Goal: Task Accomplishment & Management: Manage account settings

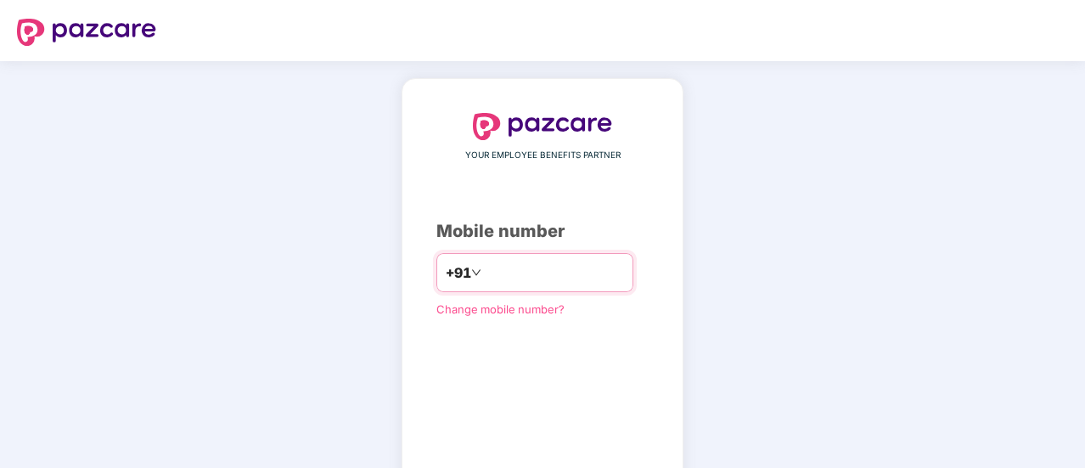
click at [521, 267] on input "number" at bounding box center [554, 272] width 139 height 27
type input "**********"
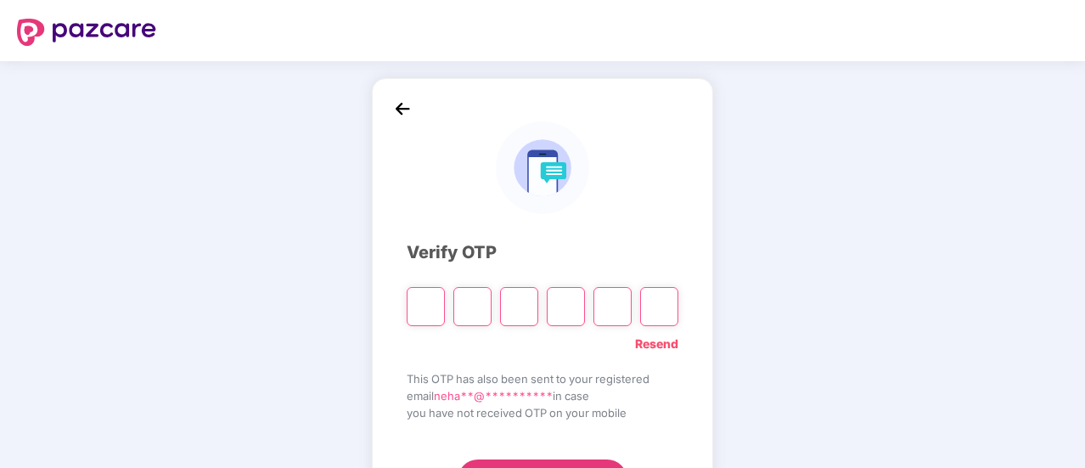
type input "*"
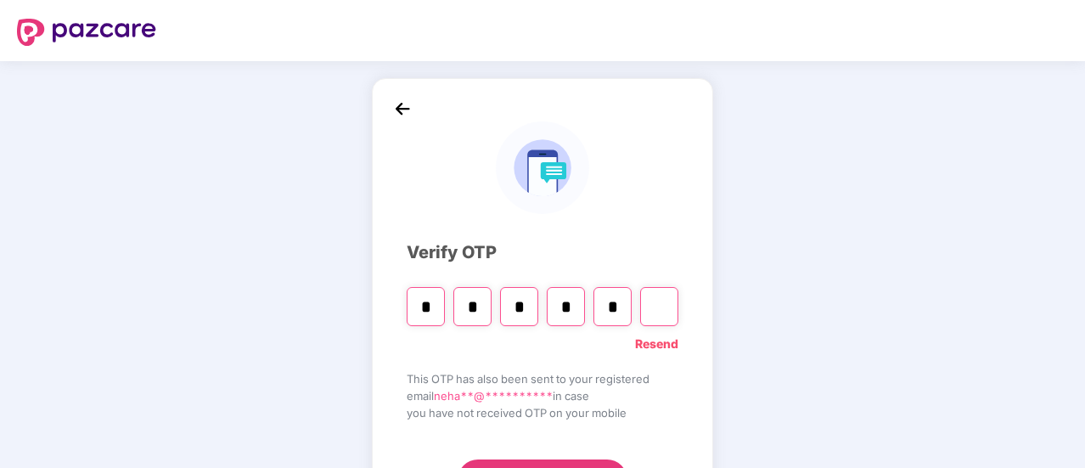
type input "*"
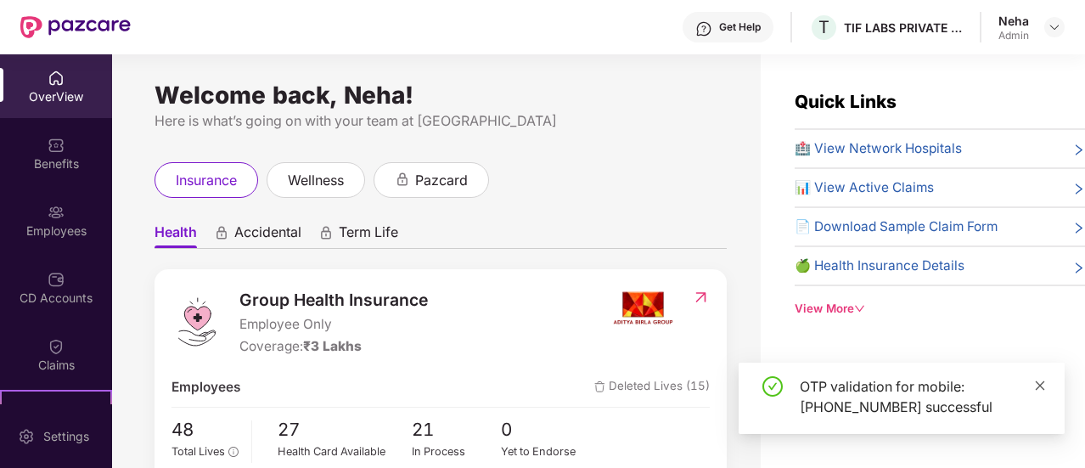
click at [1041, 383] on icon "close" at bounding box center [1040, 385] width 12 height 12
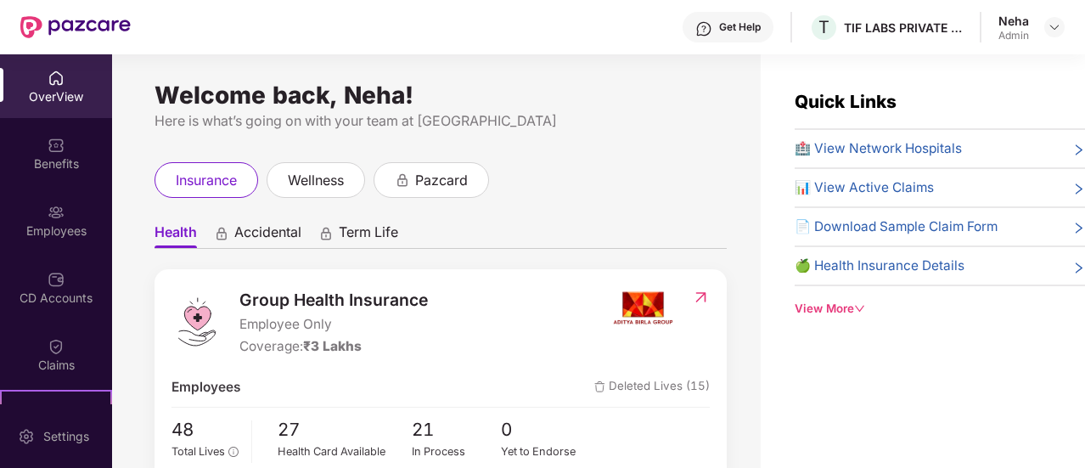
click at [478, 337] on div "Group Health Insurance Employee Only Coverage: ₹3 Lakhs" at bounding box center [390, 322] width 439 height 70
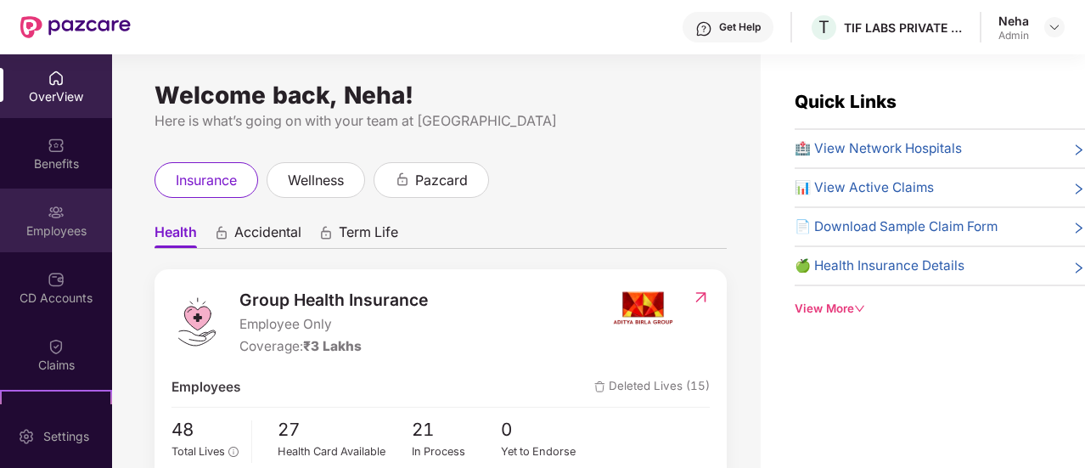
click at [64, 216] on div "Employees" at bounding box center [56, 220] width 112 height 64
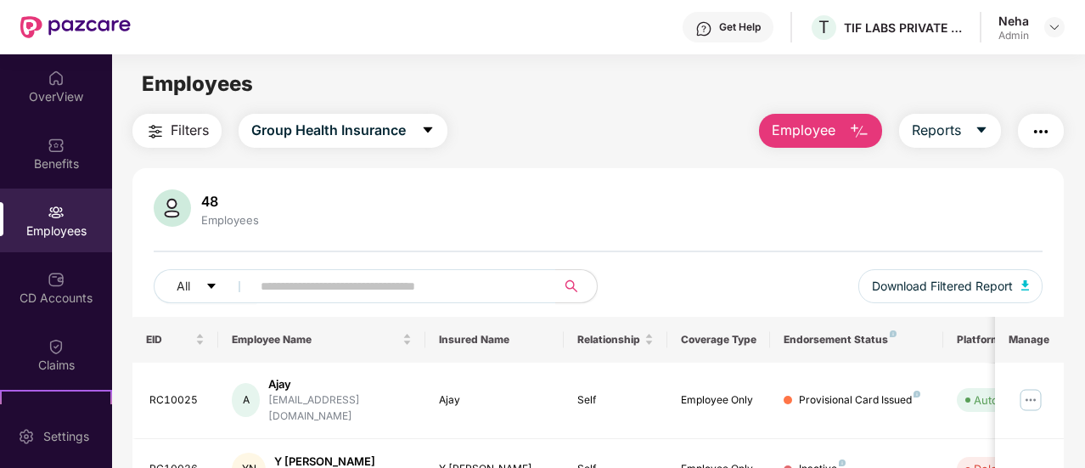
click at [842, 123] on button "Employee" at bounding box center [820, 131] width 123 height 34
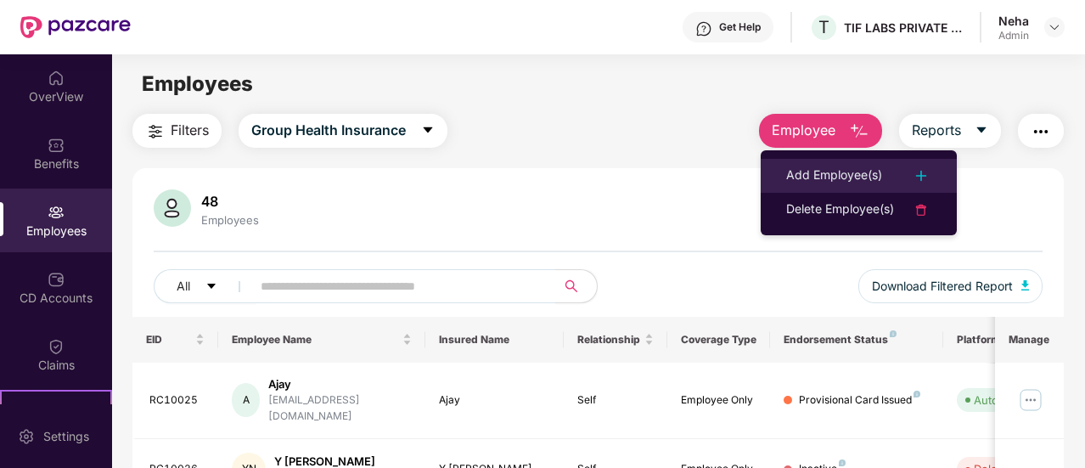
click at [837, 177] on div "Add Employee(s)" at bounding box center [834, 176] width 96 height 20
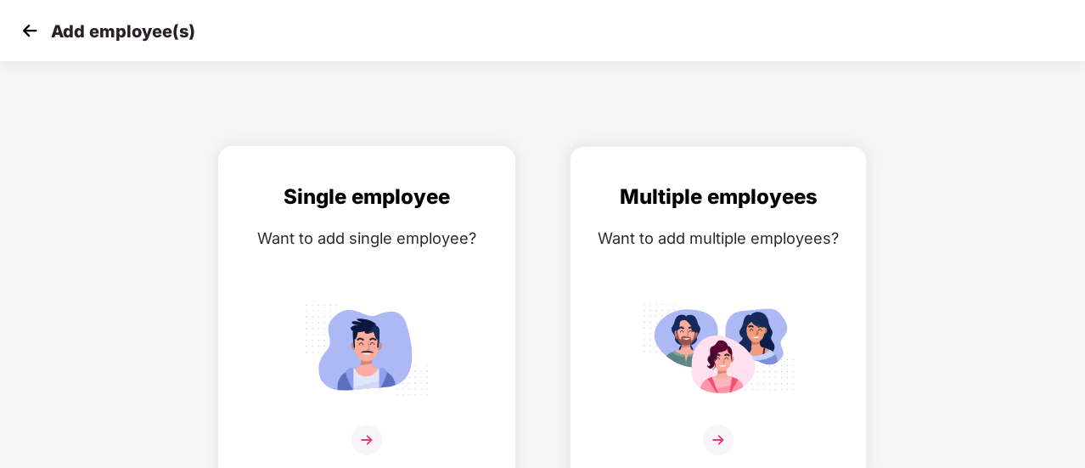
click at [370, 435] on img at bounding box center [366, 439] width 31 height 31
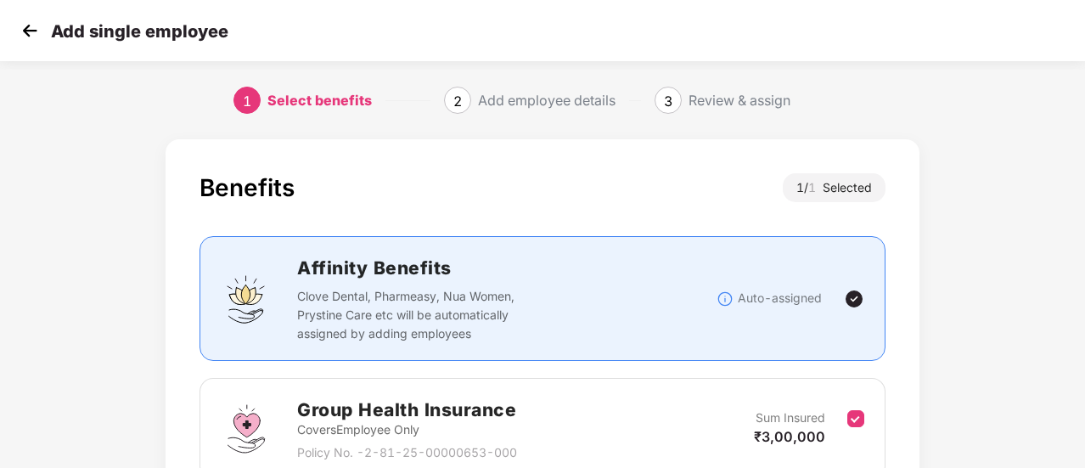
click at [542, 98] on div "Add employee details" at bounding box center [547, 100] width 138 height 27
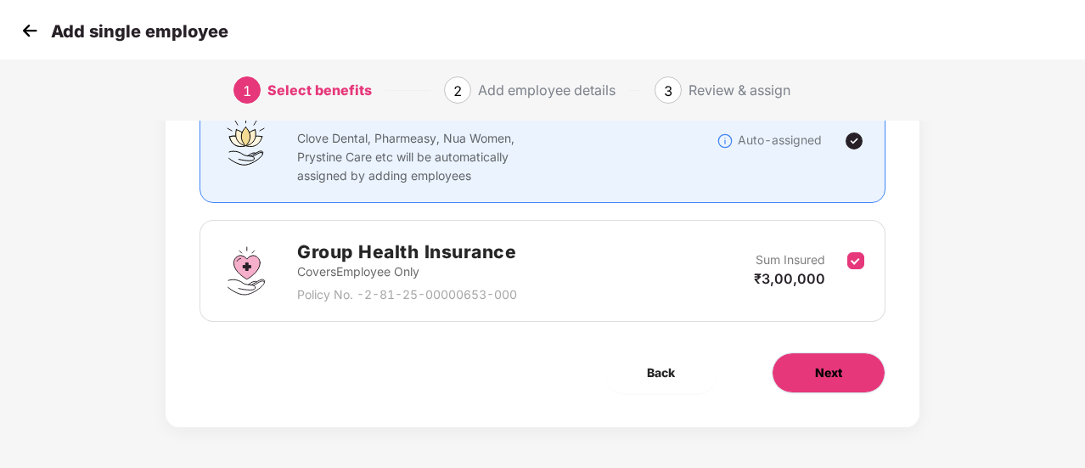
click at [818, 363] on span "Next" at bounding box center [828, 372] width 27 height 19
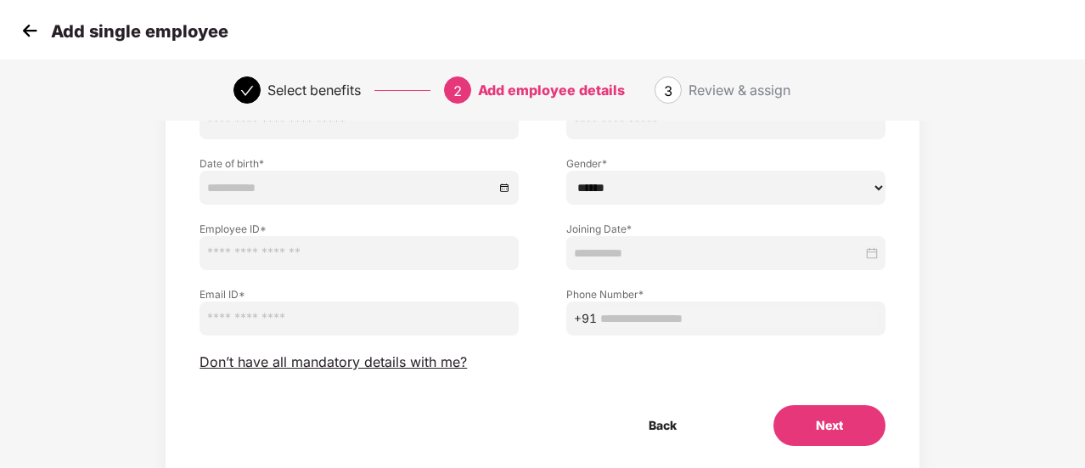
scroll to position [0, 0]
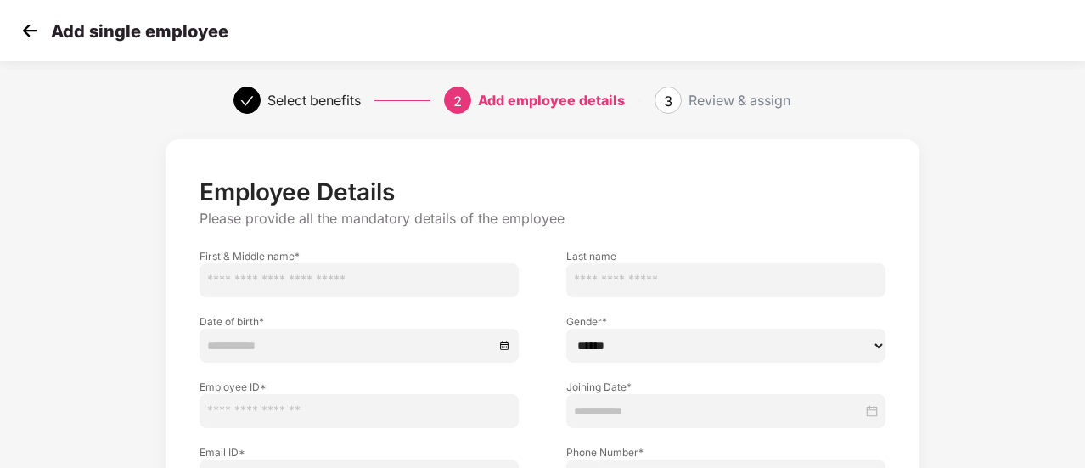
click at [284, 275] on input "text" at bounding box center [358, 280] width 319 height 34
type input "*"
click at [31, 33] on img at bounding box center [29, 30] width 25 height 25
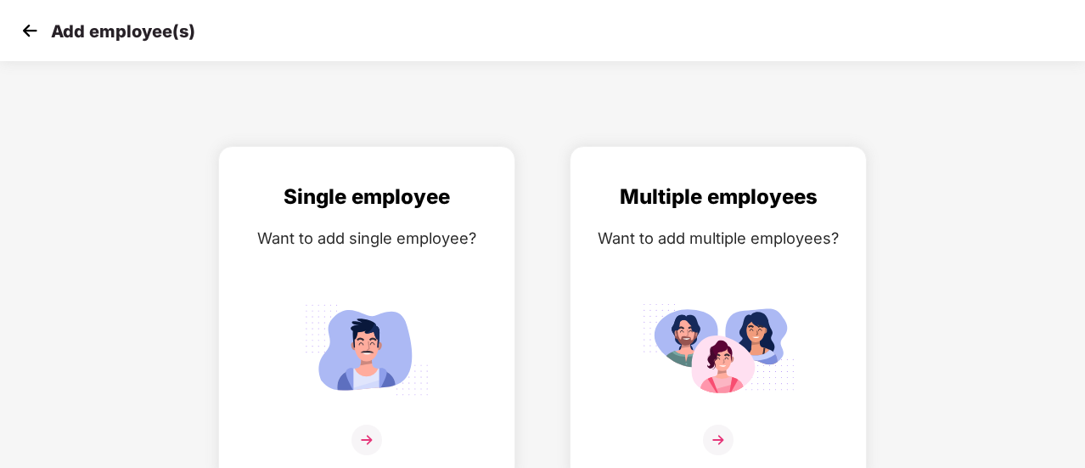
click at [31, 33] on img at bounding box center [29, 30] width 25 height 25
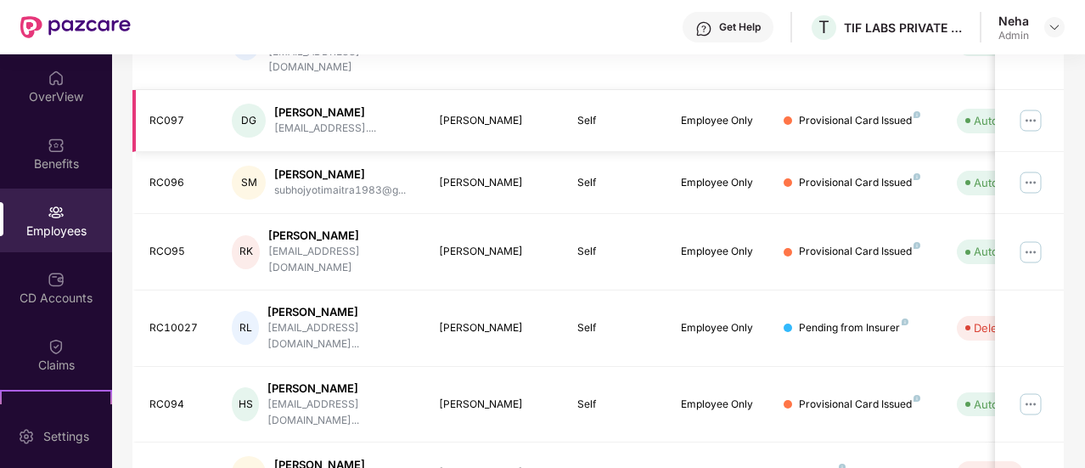
scroll to position [571, 0]
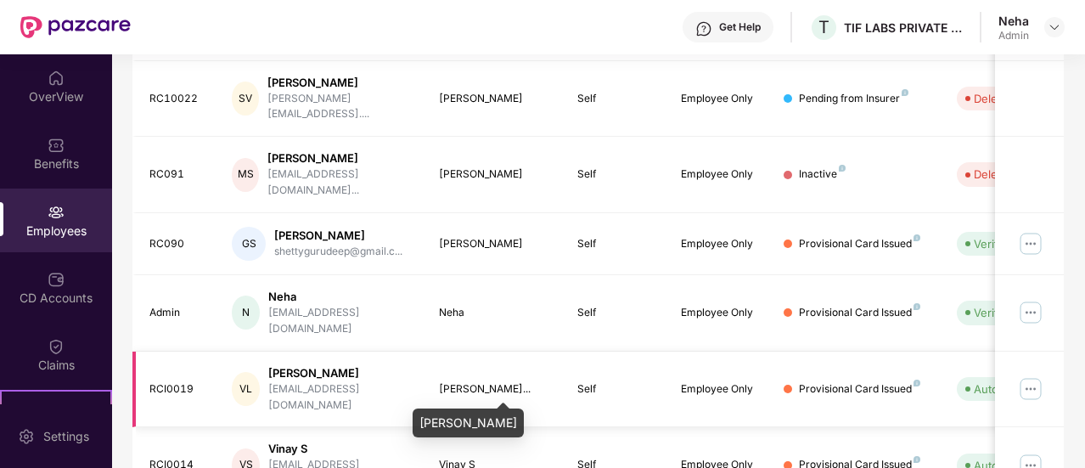
scroll to position [379, 0]
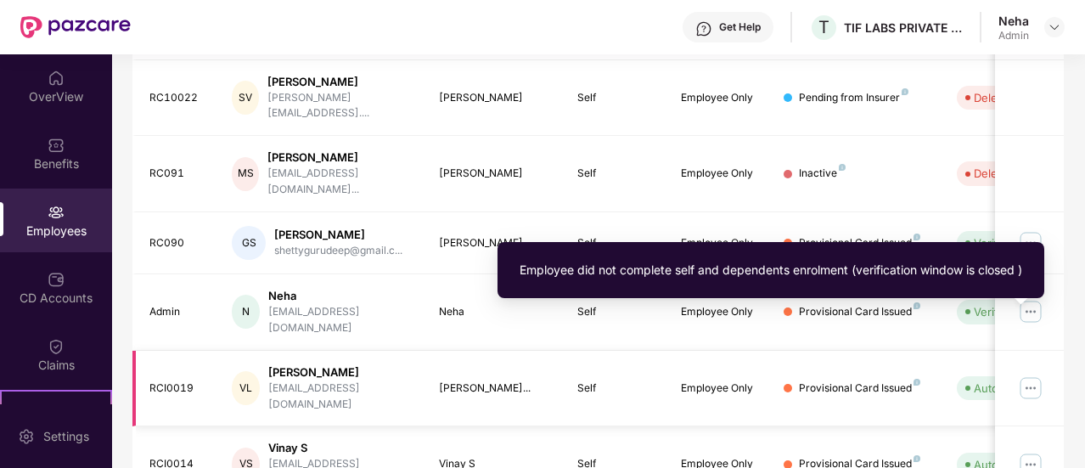
click at [966, 385] on span at bounding box center [967, 387] width 5 height 5
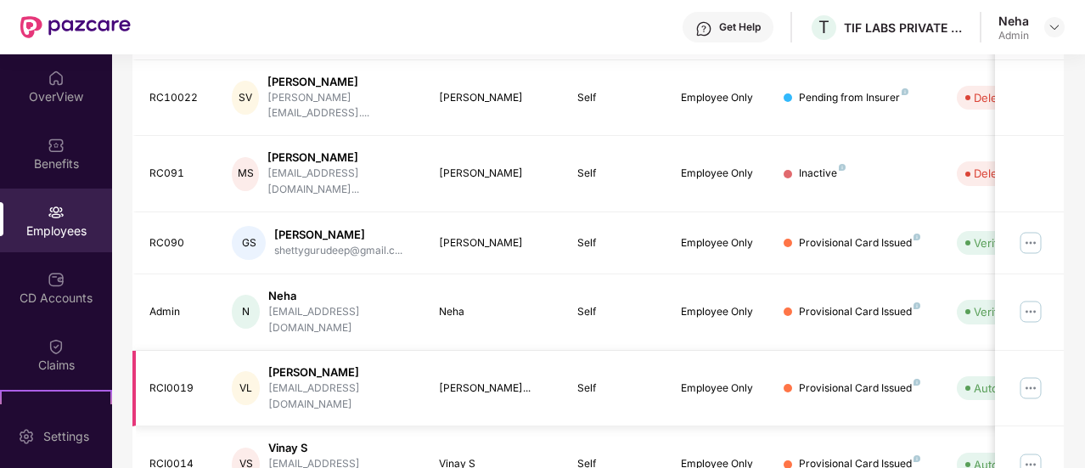
click at [1035, 374] on img at bounding box center [1030, 387] width 27 height 27
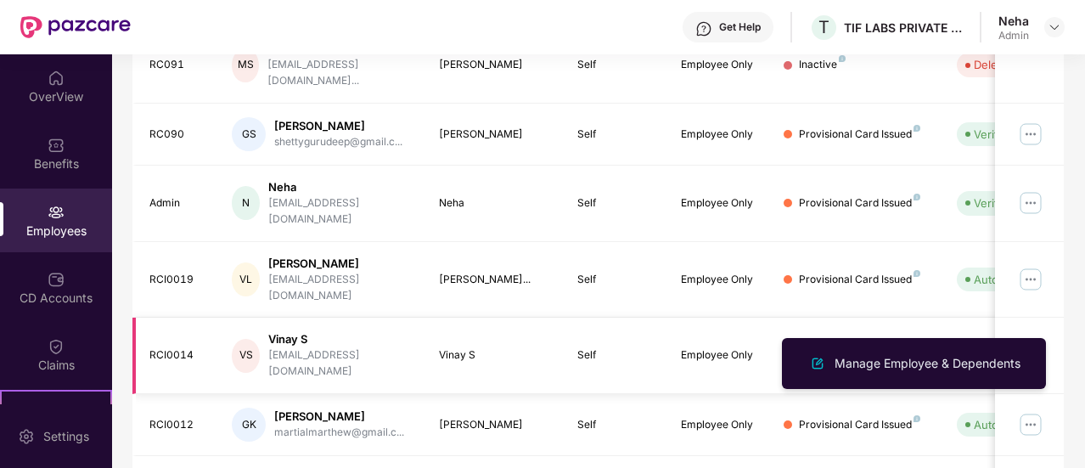
scroll to position [571, 0]
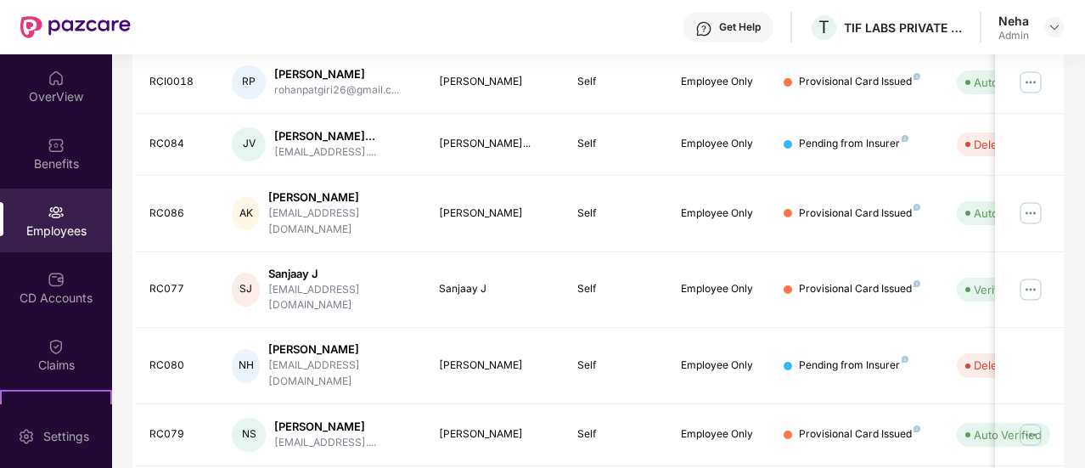
scroll to position [586, 0]
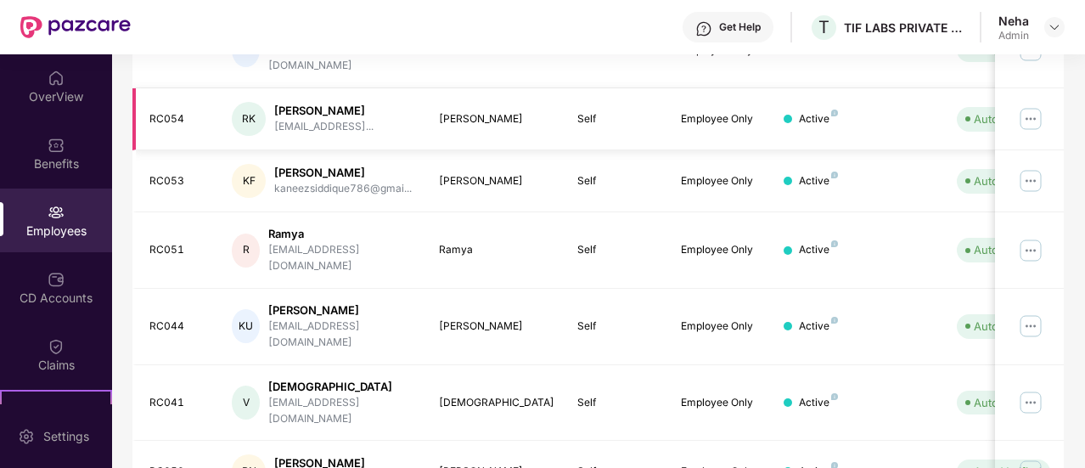
scroll to position [571, 0]
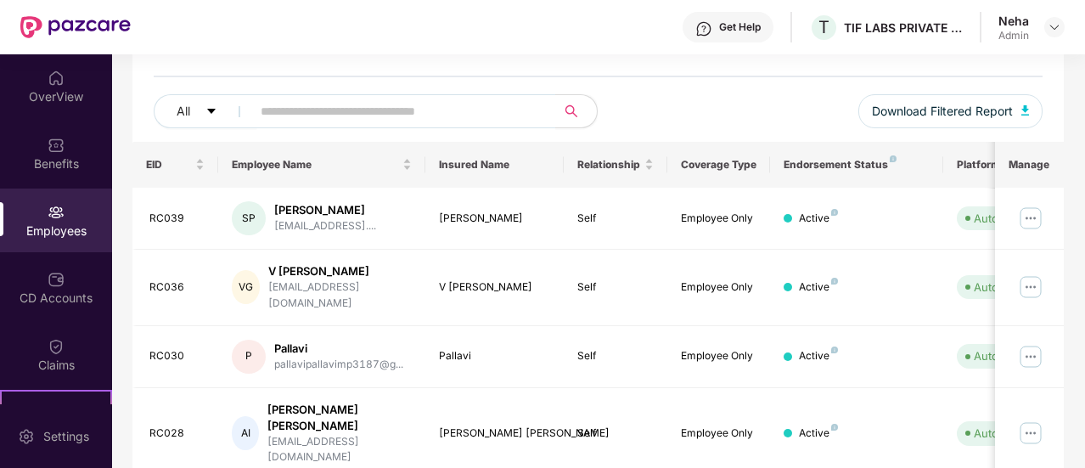
scroll to position [0, 0]
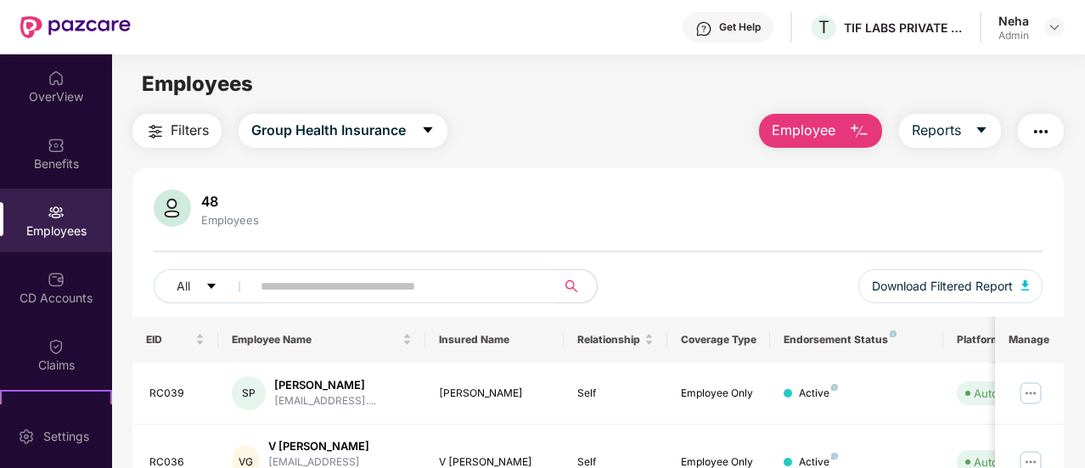
click at [869, 138] on img "button" at bounding box center [859, 131] width 20 height 20
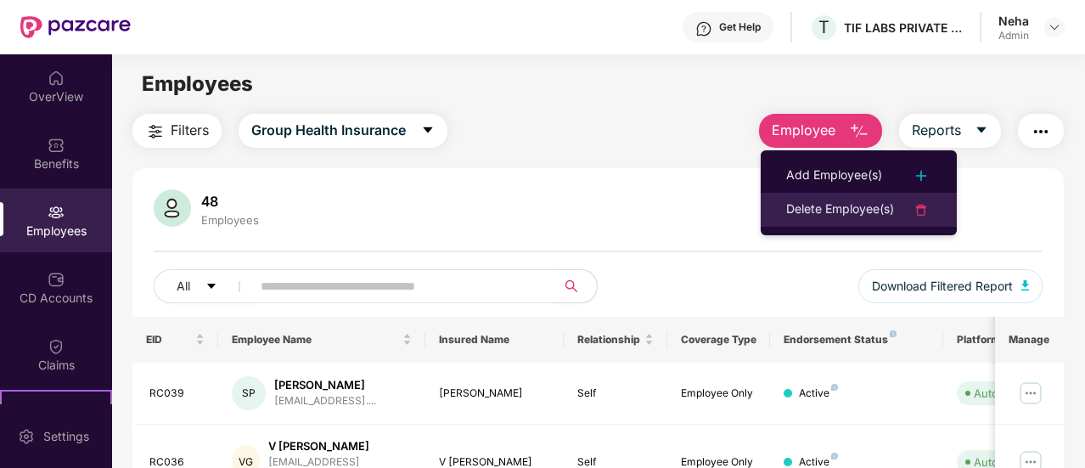
click at [832, 213] on div "Delete Employee(s)" at bounding box center [840, 209] width 108 height 20
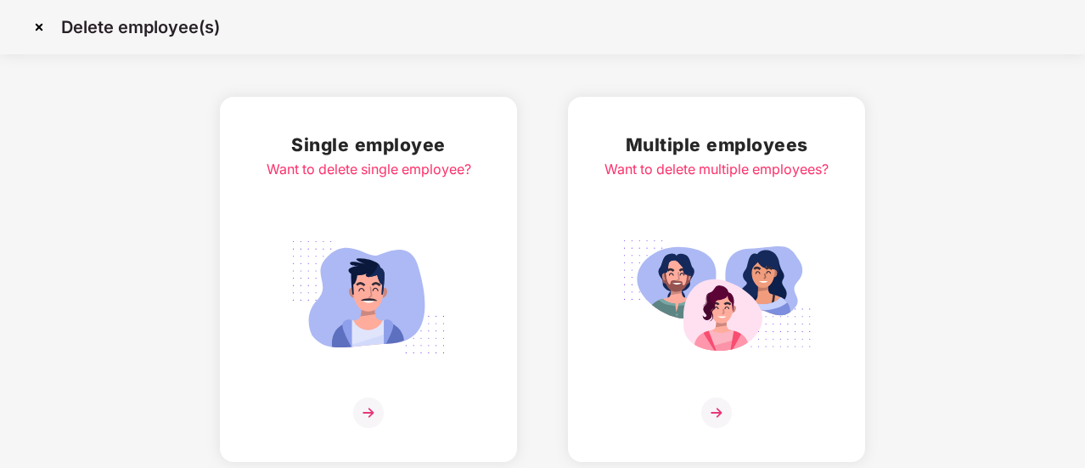
click at [373, 409] on img at bounding box center [368, 412] width 31 height 31
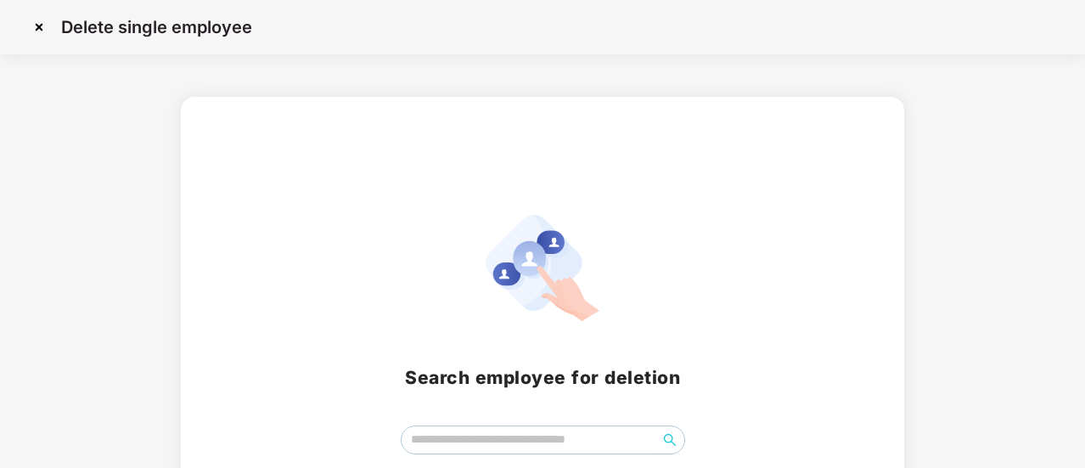
scroll to position [103, 0]
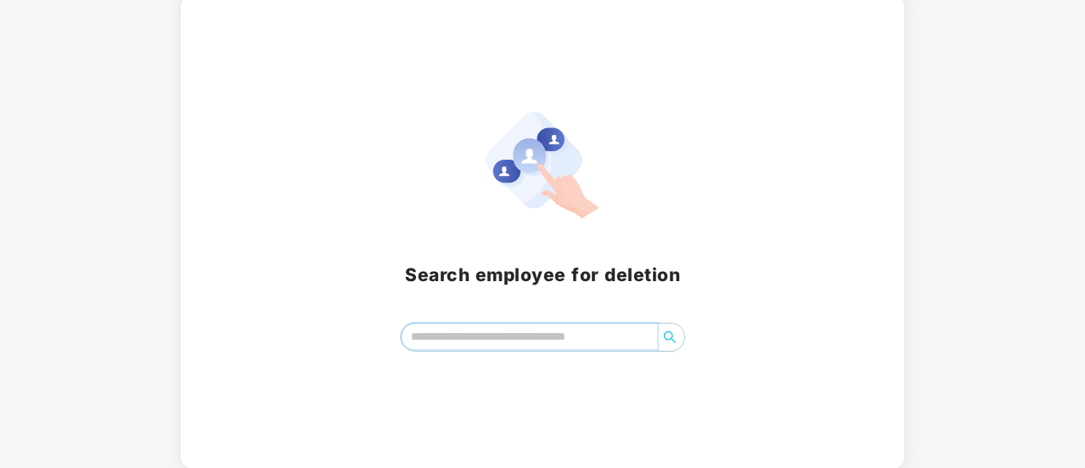
click at [504, 340] on input "search" at bounding box center [528, 335] width 255 height 25
type input "*"
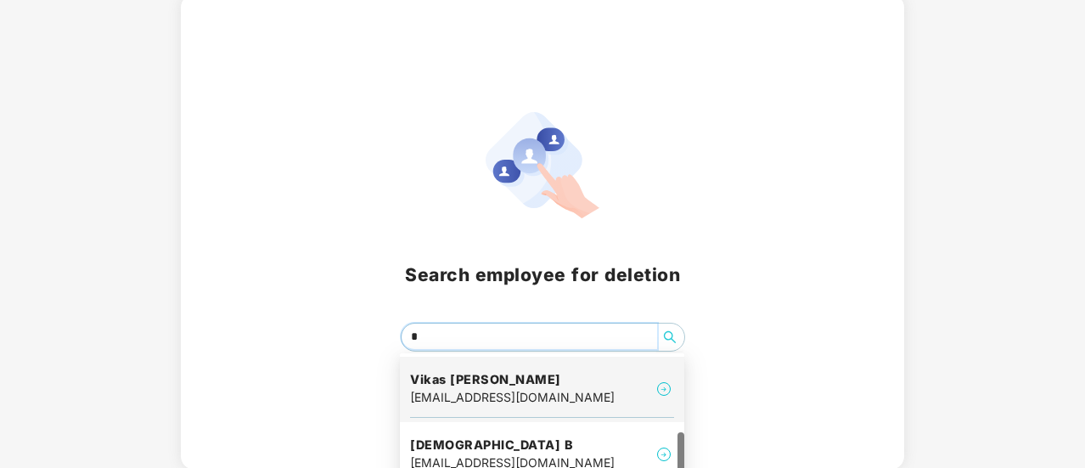
scroll to position [257, 0]
click at [564, 384] on div "Vikas [PERSON_NAME] [EMAIL_ADDRESS][DOMAIN_NAME]" at bounding box center [542, 390] width 264 height 57
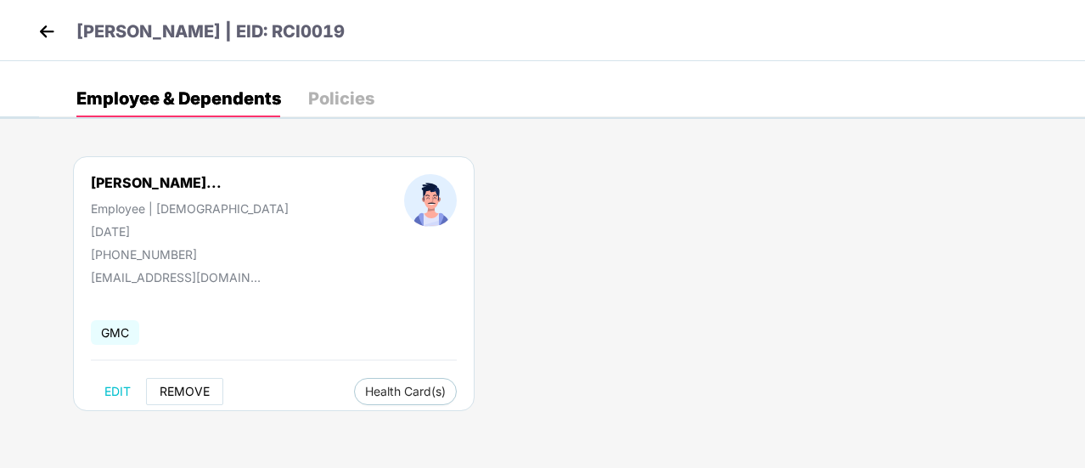
click at [194, 384] on span "REMOVE" at bounding box center [185, 391] width 50 height 14
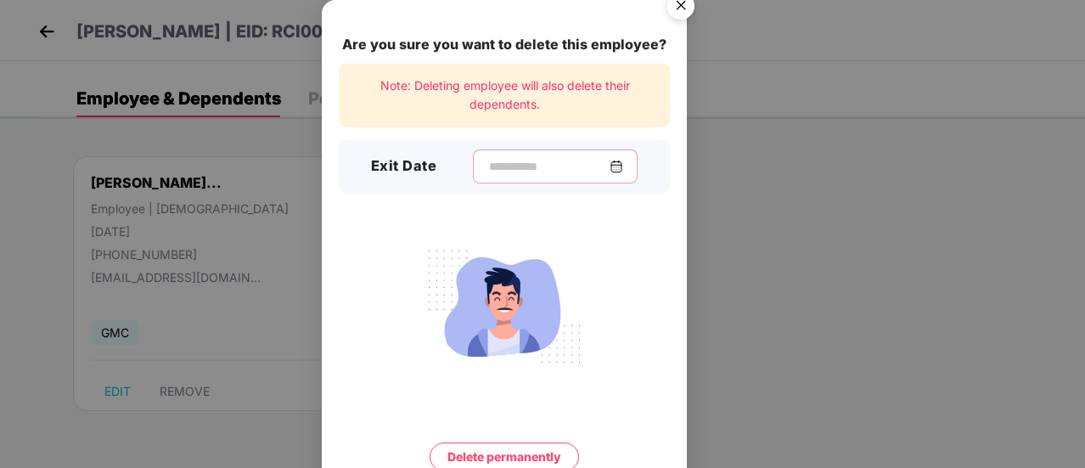
click at [522, 169] on input at bounding box center [548, 167] width 122 height 18
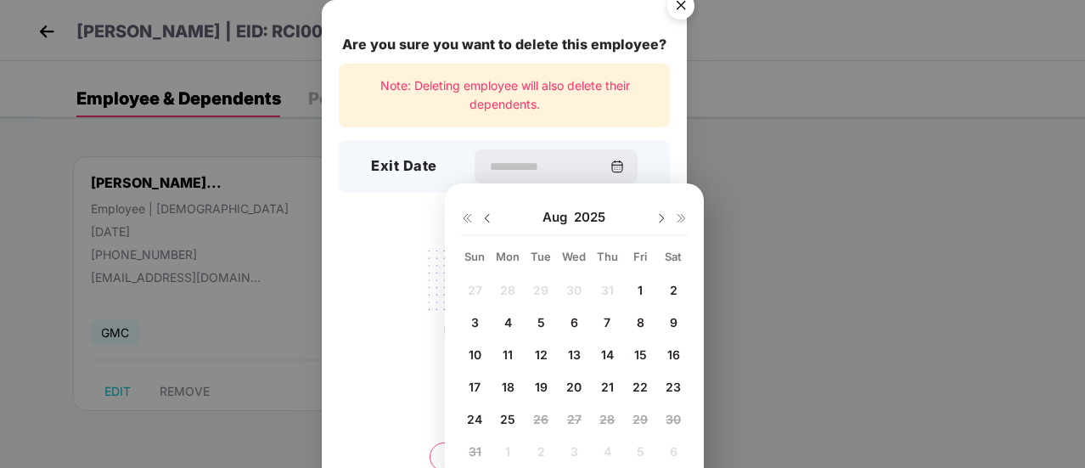
click at [642, 381] on span "22" at bounding box center [639, 386] width 15 height 14
type input "**********"
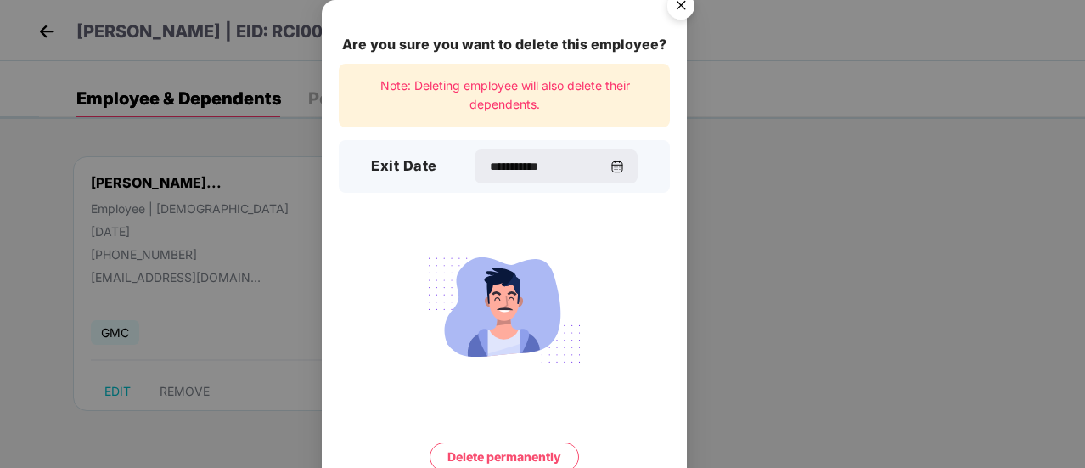
click at [510, 454] on button "Delete permanently" at bounding box center [503, 456] width 149 height 29
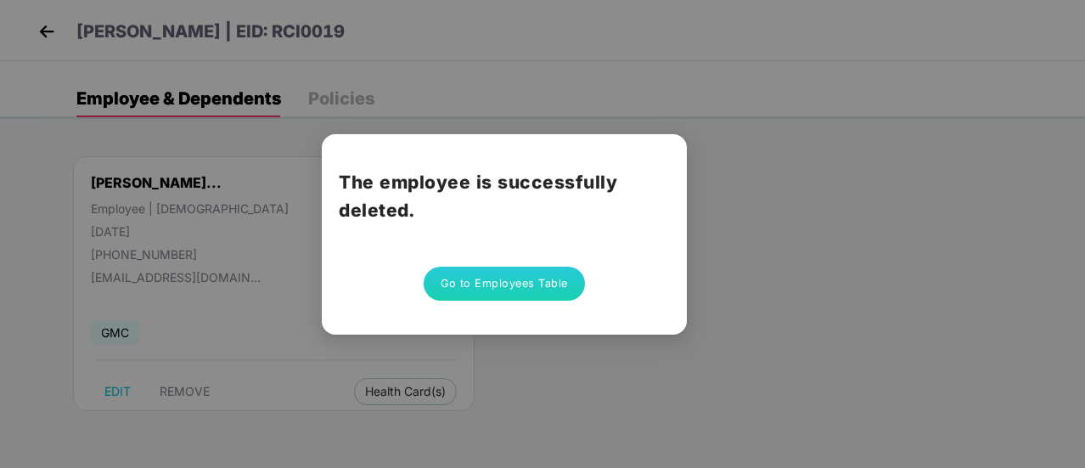
click at [530, 283] on button "Go to Employees Table" at bounding box center [504, 284] width 161 height 34
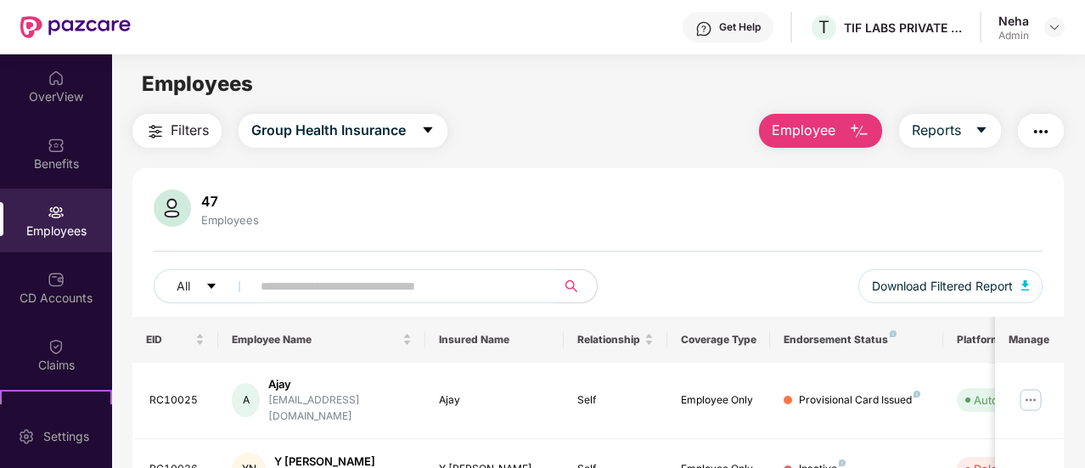
click at [842, 143] on button "Employee" at bounding box center [820, 131] width 123 height 34
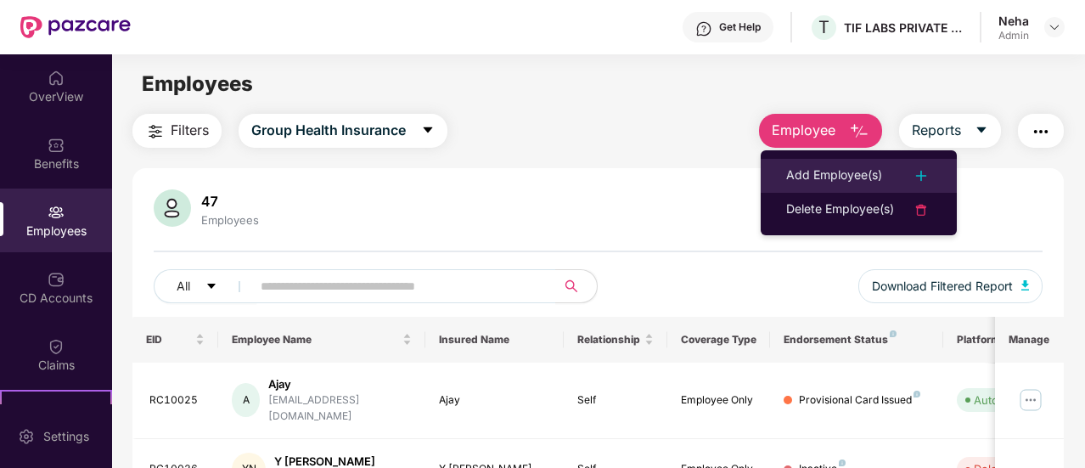
click at [820, 169] on div "Add Employee(s)" at bounding box center [834, 176] width 96 height 20
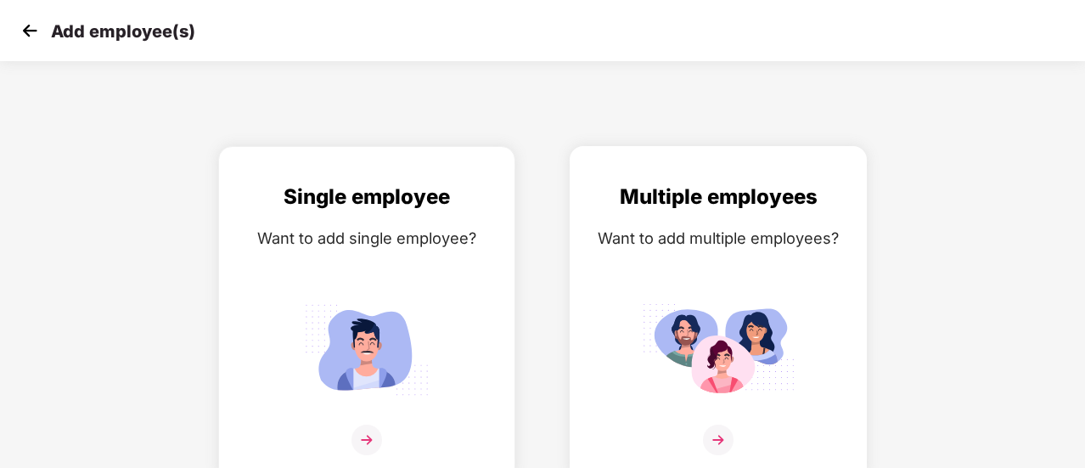
click at [721, 444] on img at bounding box center [718, 439] width 31 height 31
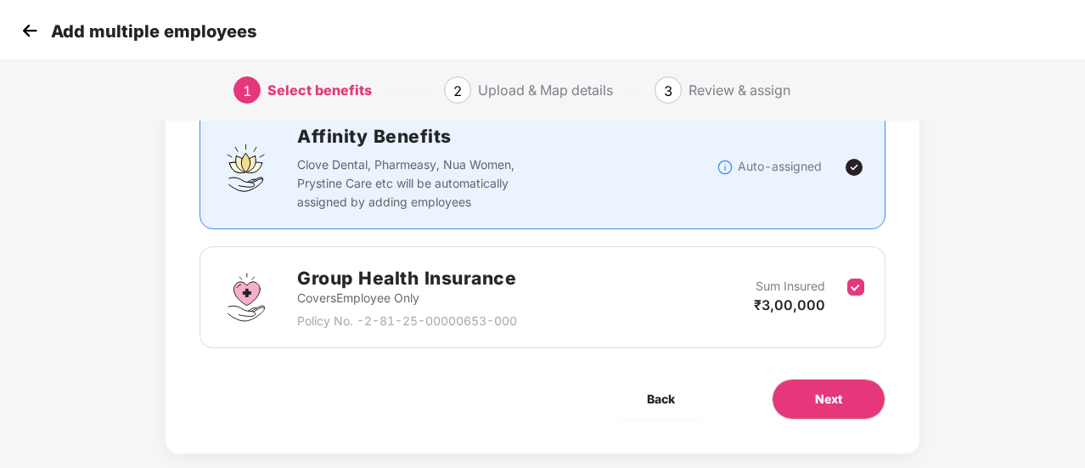
scroll to position [158, 0]
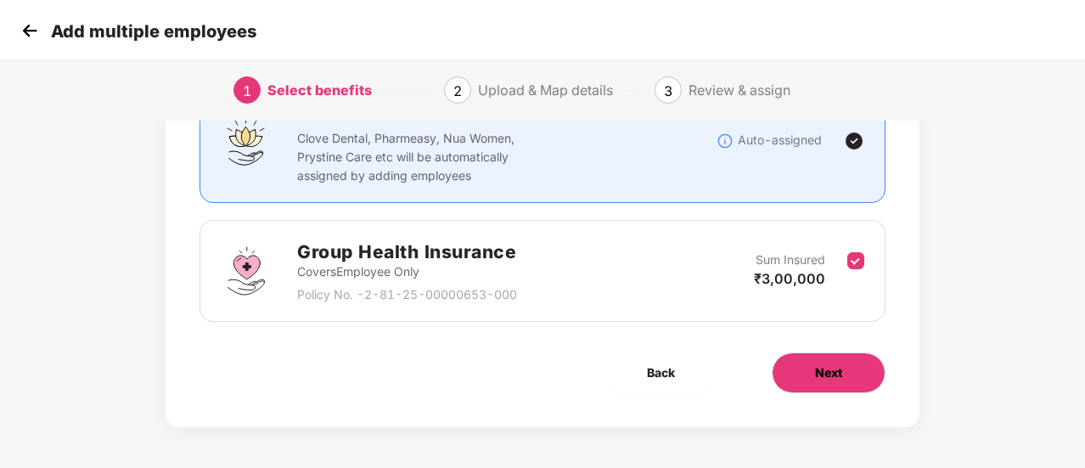
click at [845, 369] on button "Next" at bounding box center [829, 372] width 114 height 41
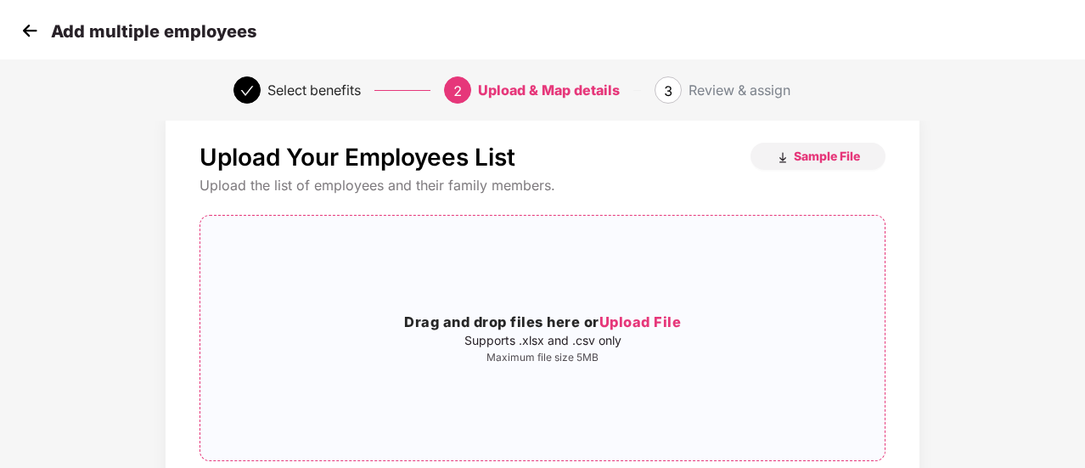
scroll to position [0, 0]
